Goal: Information Seeking & Learning: Learn about a topic

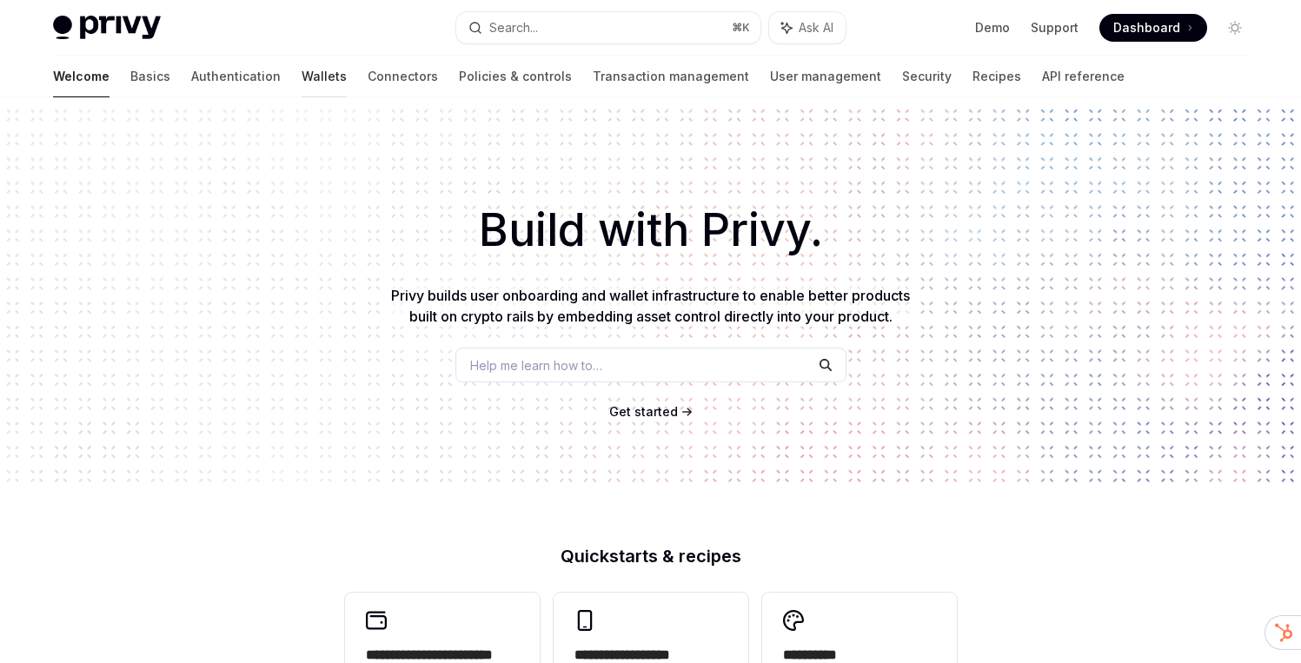
click at [302, 76] on link "Wallets" at bounding box center [324, 77] width 45 height 42
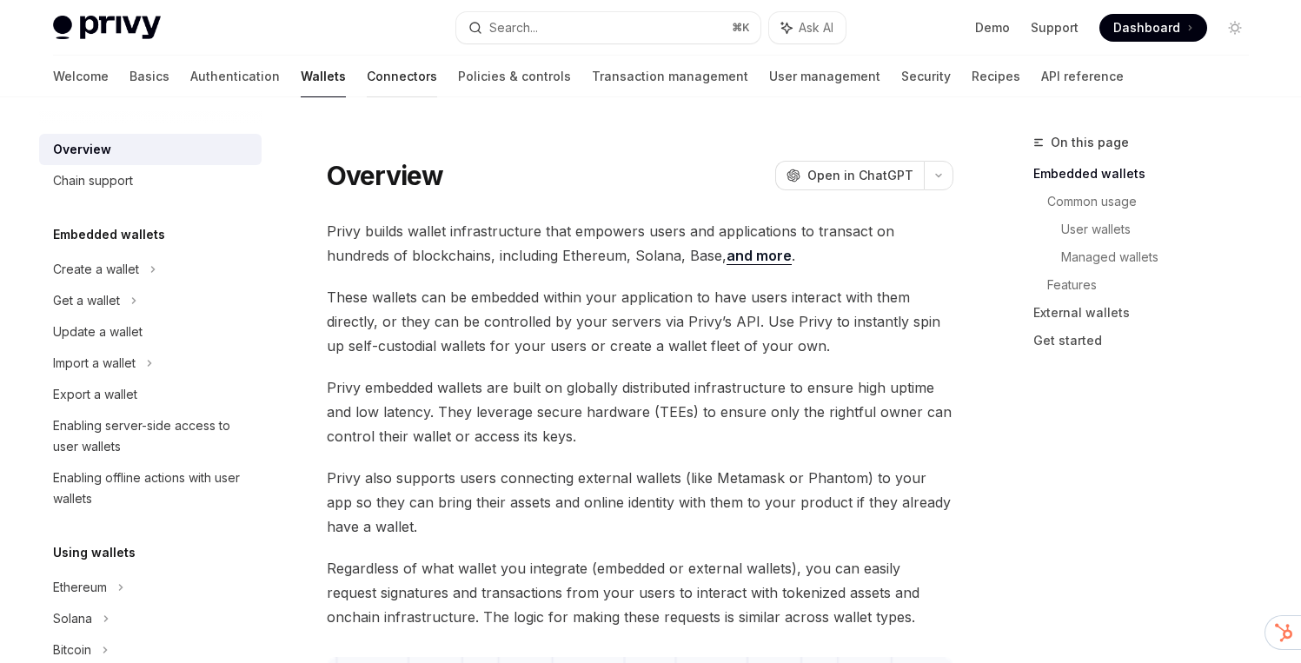
click at [367, 69] on link "Connectors" at bounding box center [402, 77] width 70 height 42
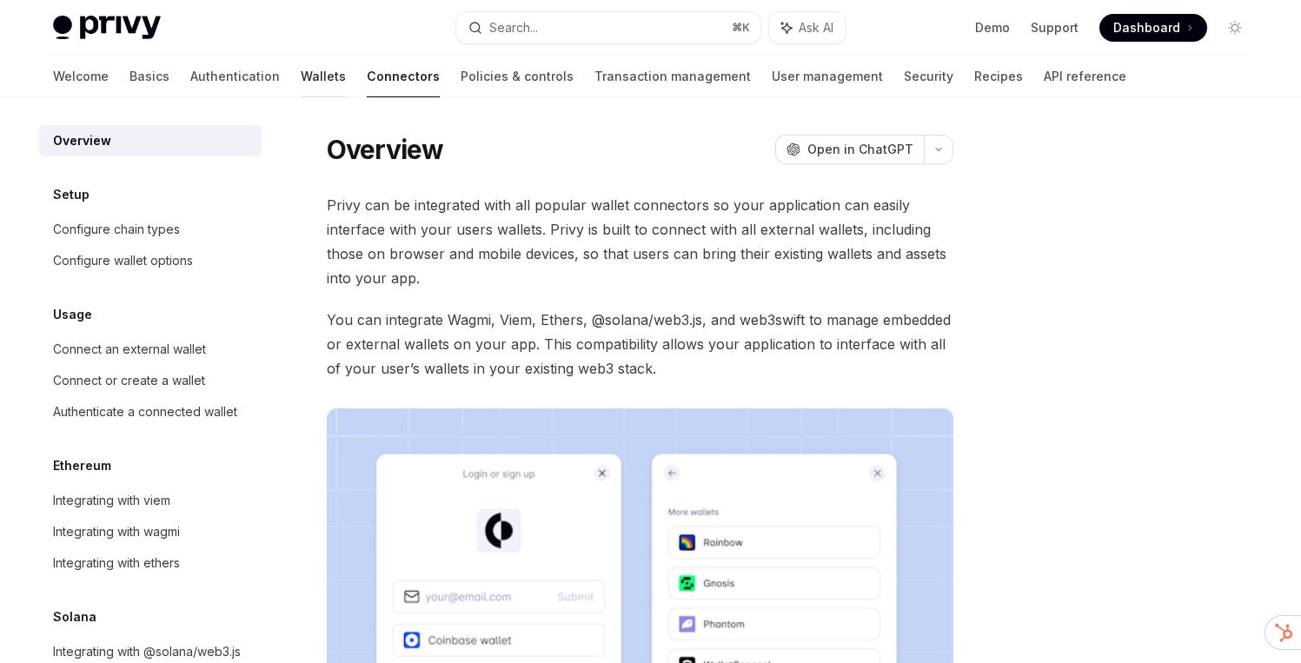
click at [301, 76] on link "Wallets" at bounding box center [323, 77] width 45 height 42
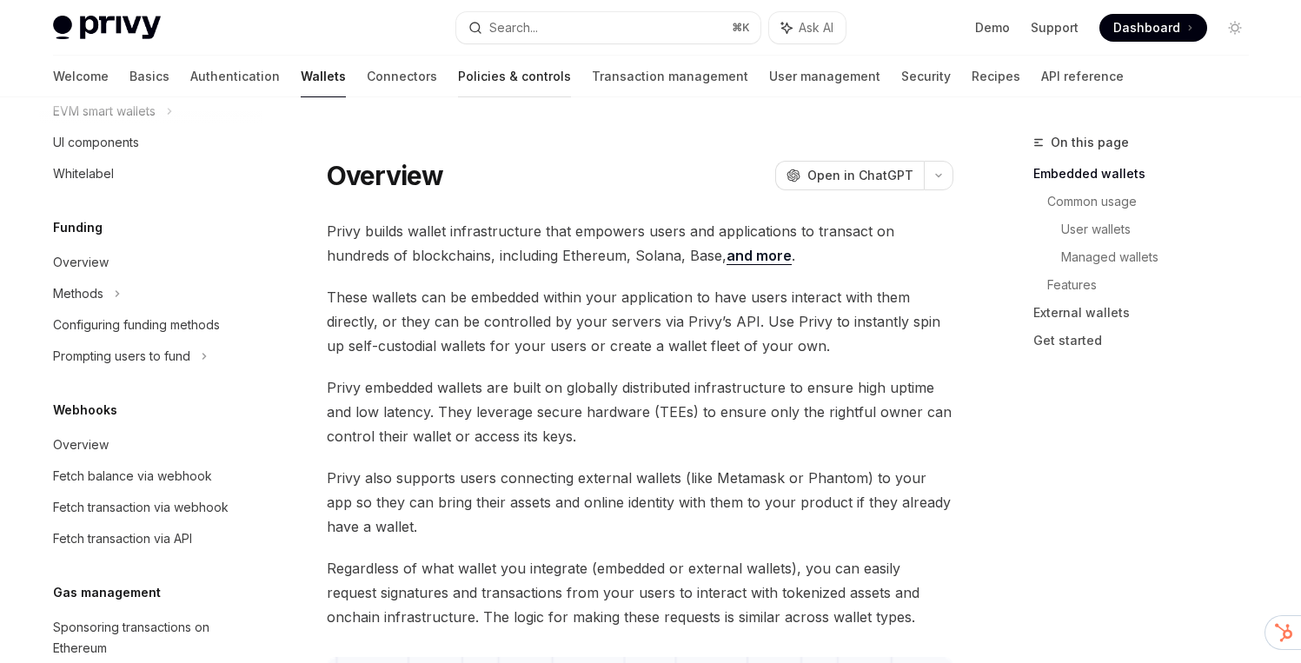
click at [458, 65] on link "Policies & controls" at bounding box center [514, 77] width 113 height 42
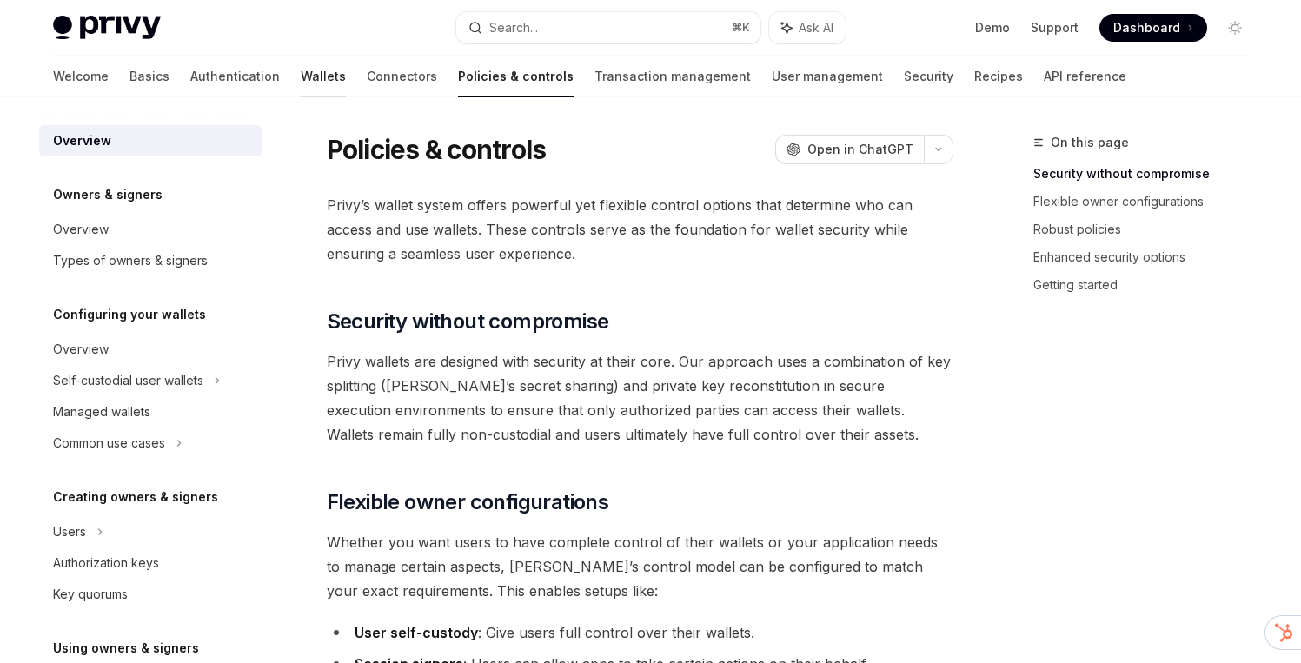
click at [301, 73] on link "Wallets" at bounding box center [323, 77] width 45 height 42
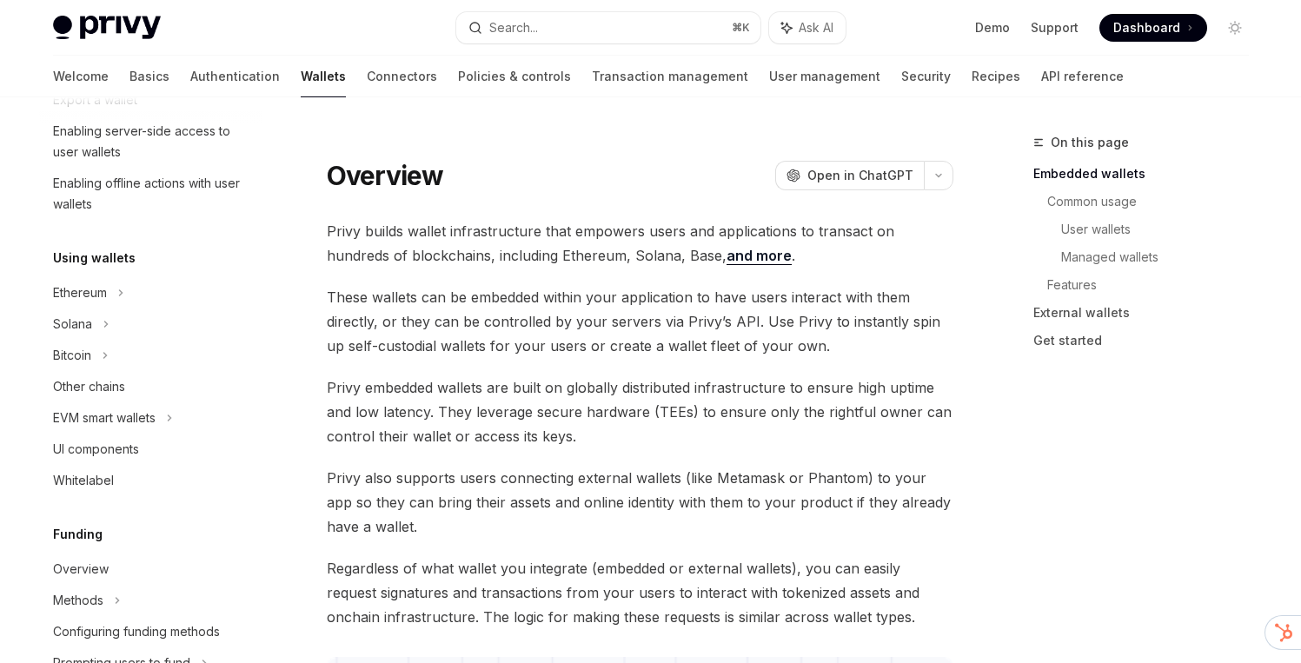
scroll to position [309, 0]
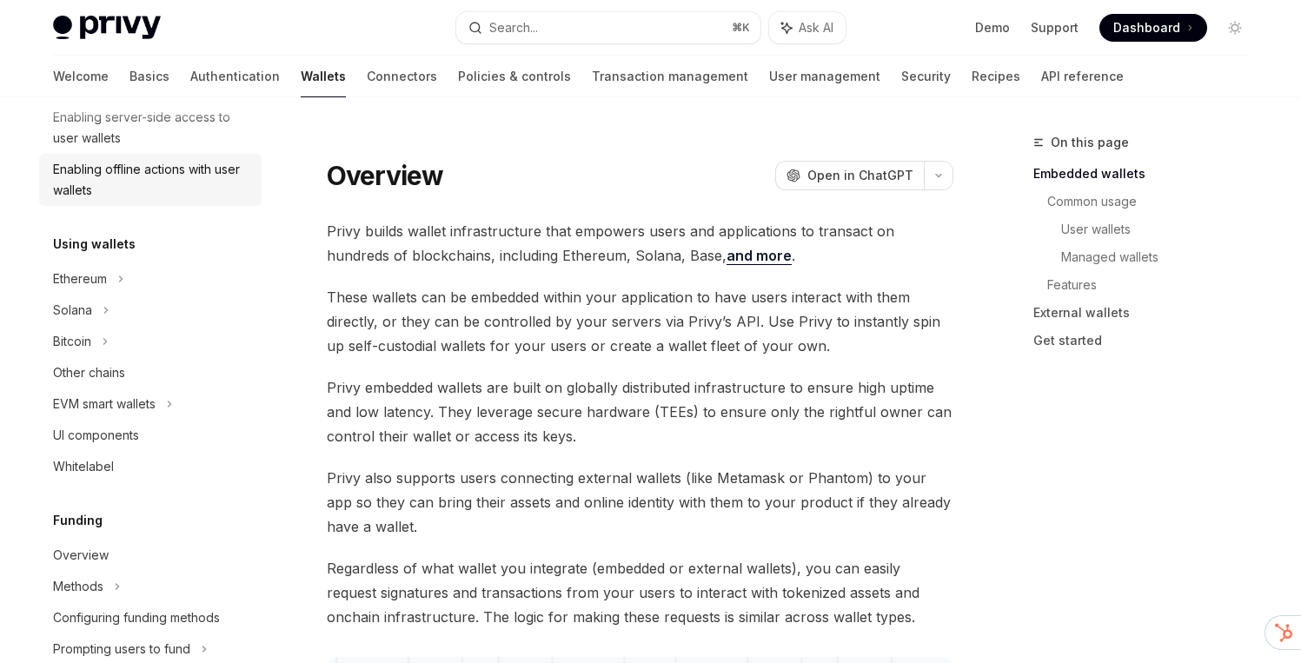
click at [110, 164] on div "Enabling offline actions with user wallets" at bounding box center [152, 180] width 198 height 42
type textarea "*"
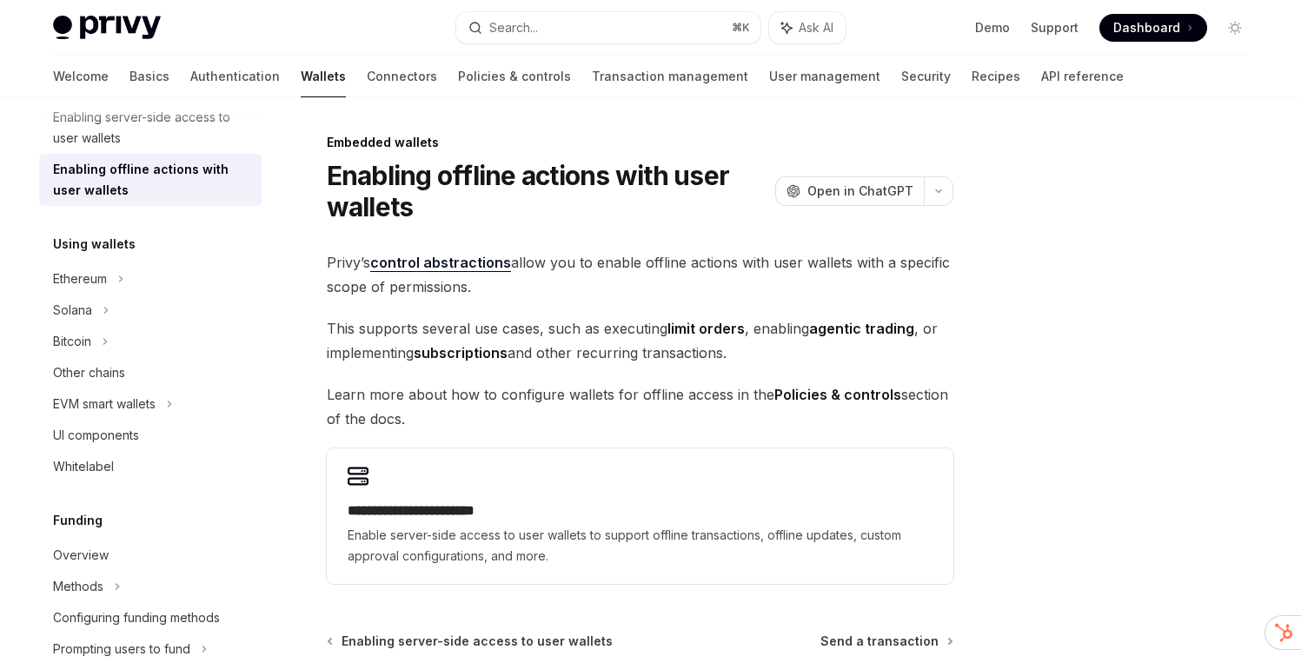
scroll to position [258, 0]
